Goal: Communication & Community: Connect with others

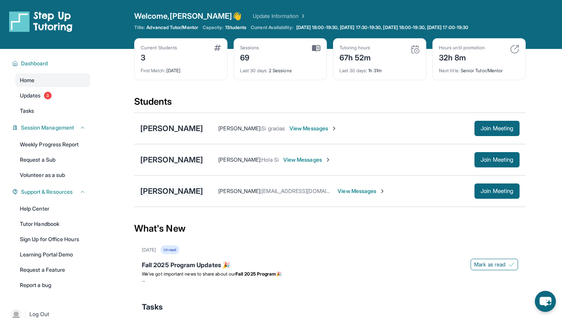
click at [176, 194] on div "[PERSON_NAME]" at bounding box center [171, 191] width 63 height 11
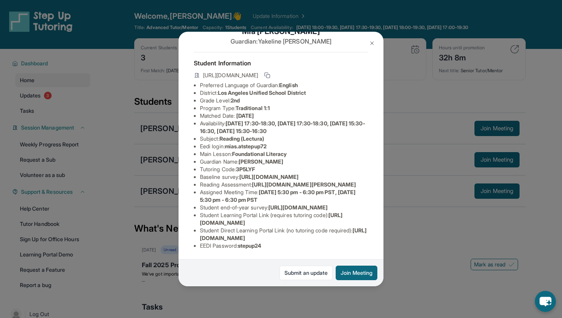
scroll to position [82, 0]
click at [372, 45] on img at bounding box center [372, 43] width 6 height 6
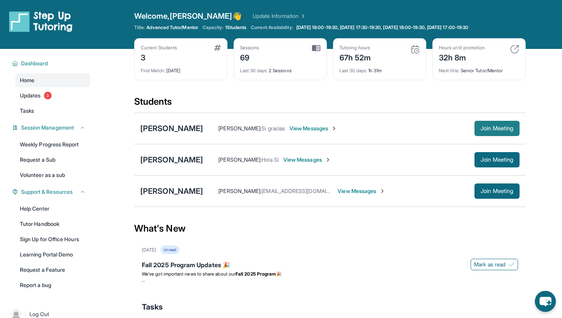
click at [487, 135] on button "Join Meeting" at bounding box center [496, 128] width 45 height 15
click at [172, 128] on div "[PERSON_NAME]" at bounding box center [171, 128] width 63 height 11
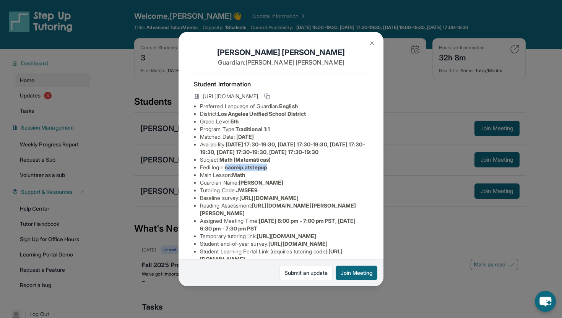
drag, startPoint x: 228, startPoint y: 176, endPoint x: 272, endPoint y: 178, distance: 44.0
click at [272, 171] on li "Eedi login : naomip.atstepup" at bounding box center [284, 167] width 168 height 8
click at [374, 42] on img at bounding box center [372, 43] width 6 height 6
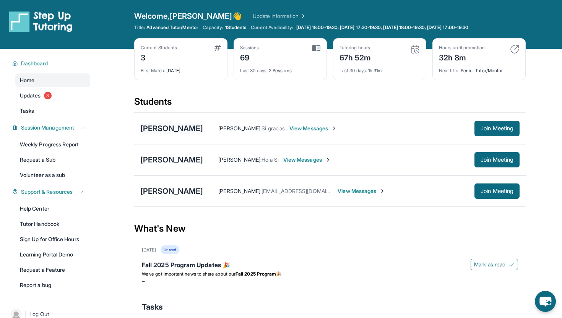
click at [162, 133] on div "[PERSON_NAME]" at bounding box center [171, 128] width 63 height 11
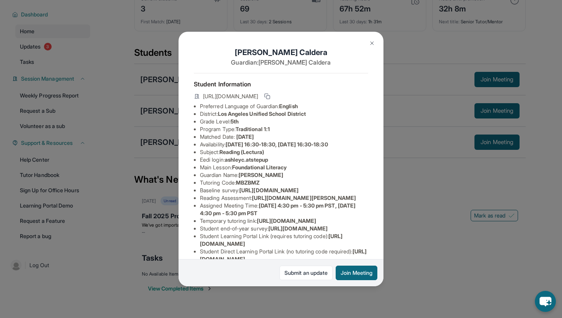
scroll to position [105, 274]
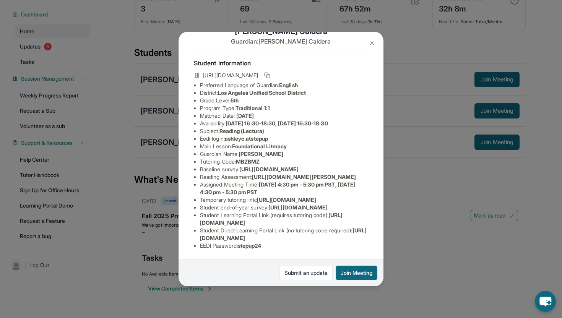
click at [372, 48] on button at bounding box center [371, 43] width 15 height 15
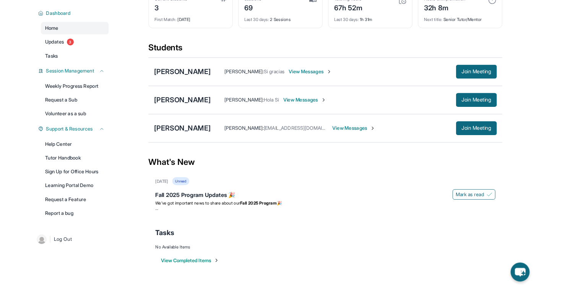
scroll to position [0, 0]
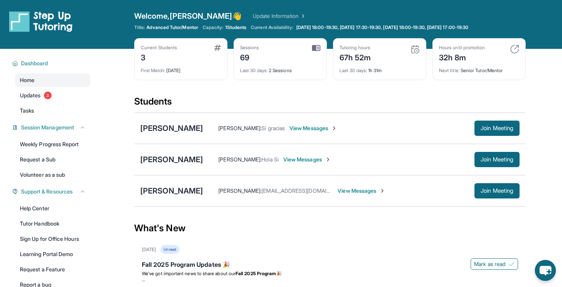
click at [375, 93] on div "Current Students 3 First Match : [DATE] Sessions 69 Last 30 days : 2 Sessions T…" at bounding box center [329, 66] width 391 height 57
click at [506, 128] on span "Join Meeting" at bounding box center [496, 128] width 33 height 5
click at [507, 123] on button "Join Meeting" at bounding box center [496, 128] width 45 height 15
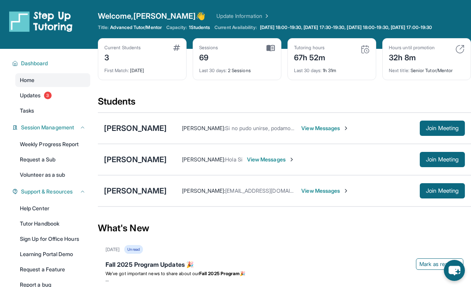
click at [311, 73] on span "Last 30 days :" at bounding box center [308, 71] width 28 height 6
click at [342, 74] on div "Last 30 days : 1h 31m" at bounding box center [332, 68] width 76 height 11
